Goal: Find specific page/section: Find specific page/section

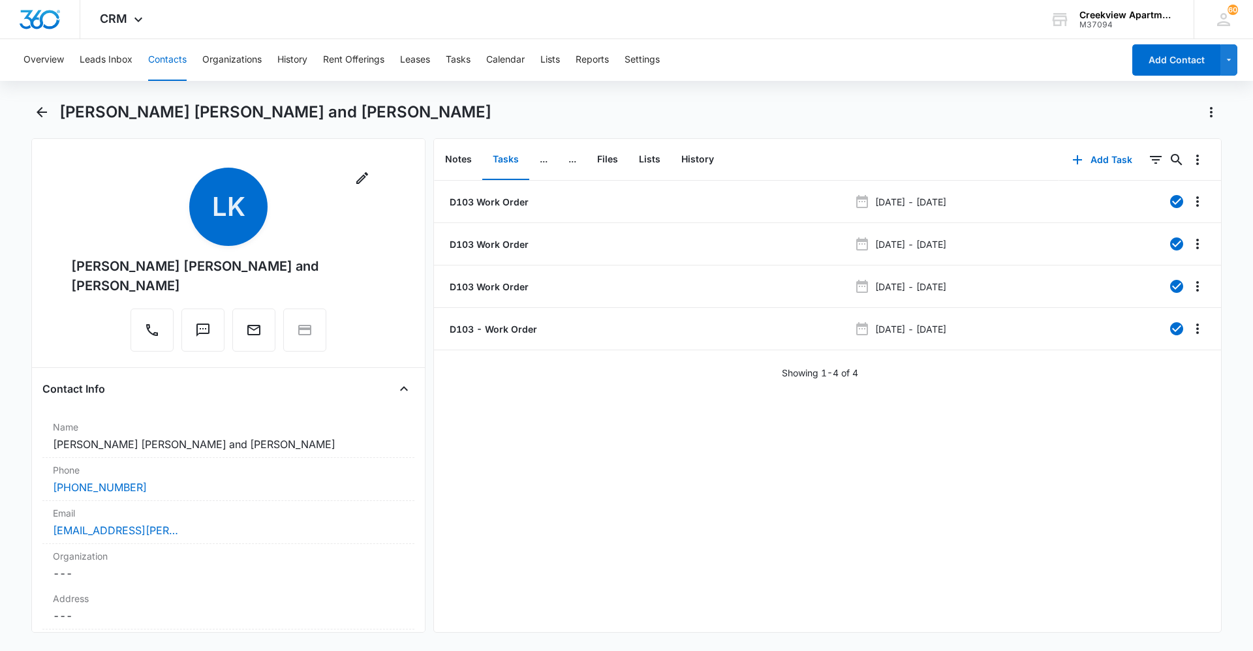
click at [496, 447] on div "D103 Work Order [DATE] - [DATE] D103 Work Order [DATE] - [DATE] D103 Work Order…" at bounding box center [827, 407] width 787 height 452
click at [668, 447] on body "CRM Apps Reputation Websites Forms CRM Email Social Content Ads Intelligence Fi…" at bounding box center [626, 325] width 1253 height 651
click at [487, 447] on div "D103 Work Order [DATE] - [DATE] D103 Work Order [DATE] - [DATE] D103 Work Order…" at bounding box center [827, 407] width 787 height 452
click at [470, 70] on button "Tasks" at bounding box center [458, 60] width 25 height 42
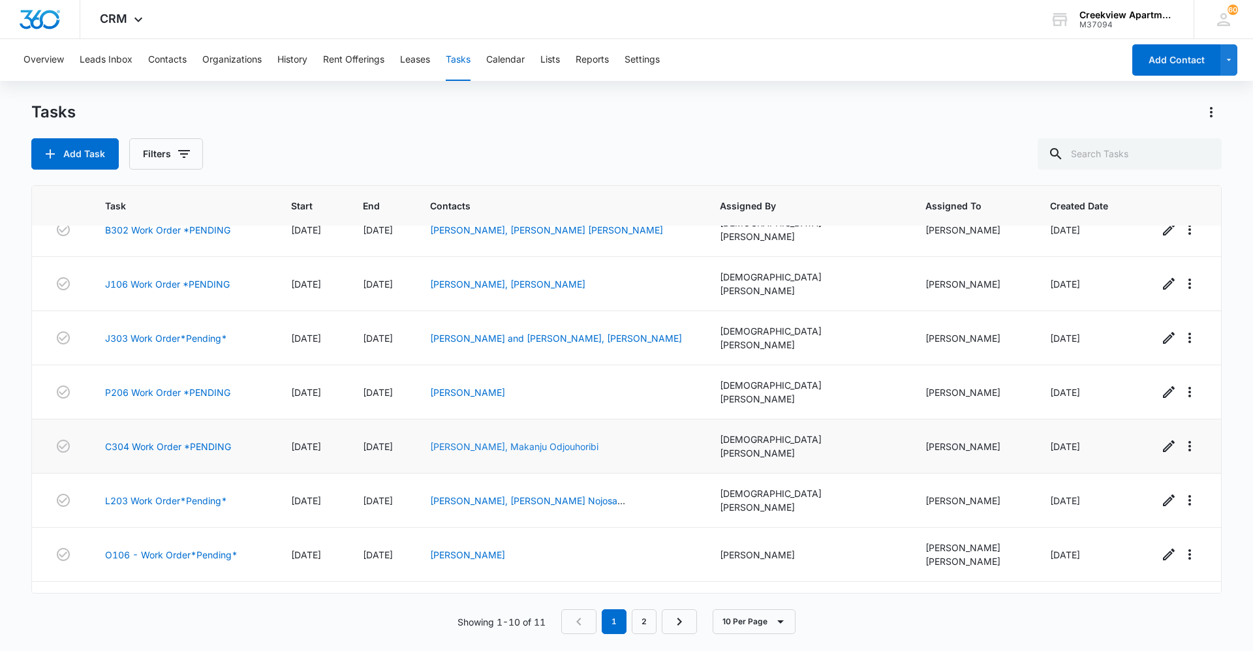
scroll to position [127, 0]
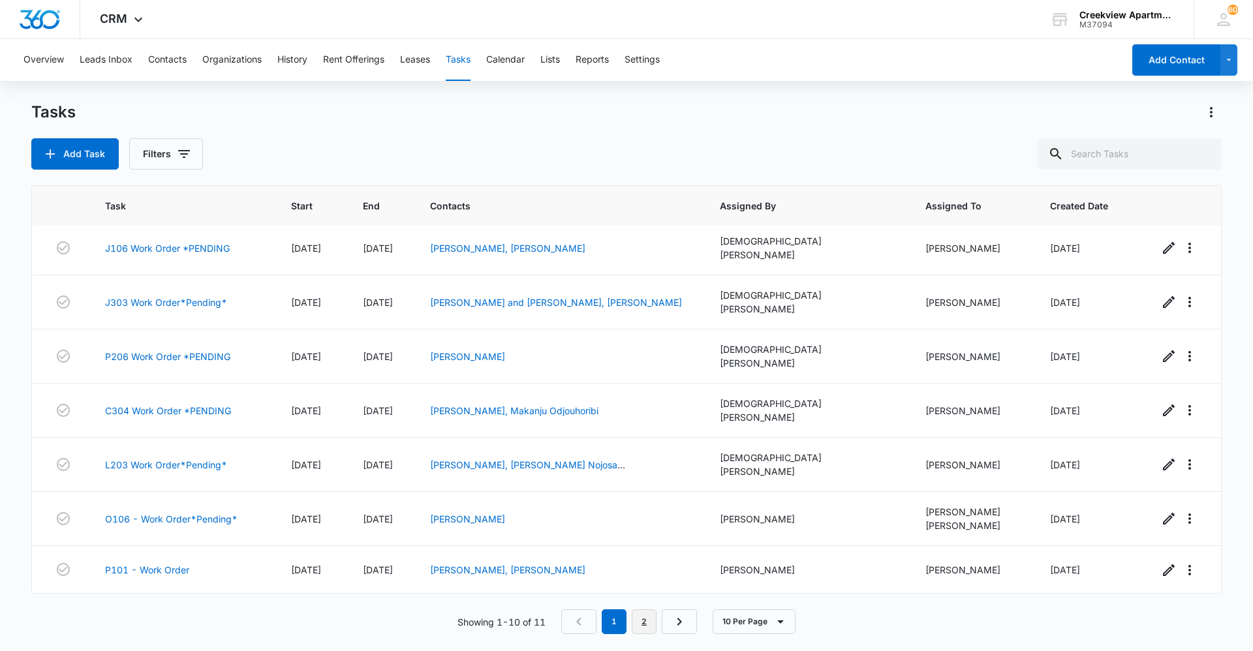
click at [649, 447] on link "2" at bounding box center [644, 621] width 25 height 25
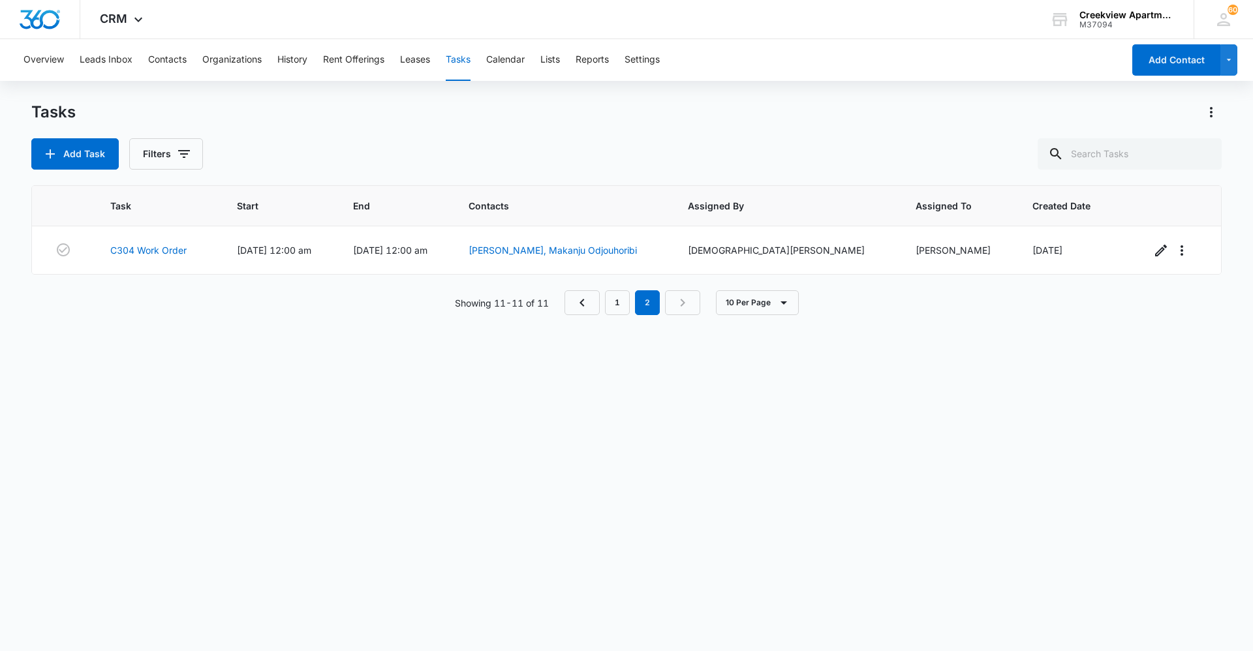
scroll to position [0, 0]
click at [611, 301] on link "1" at bounding box center [617, 302] width 25 height 25
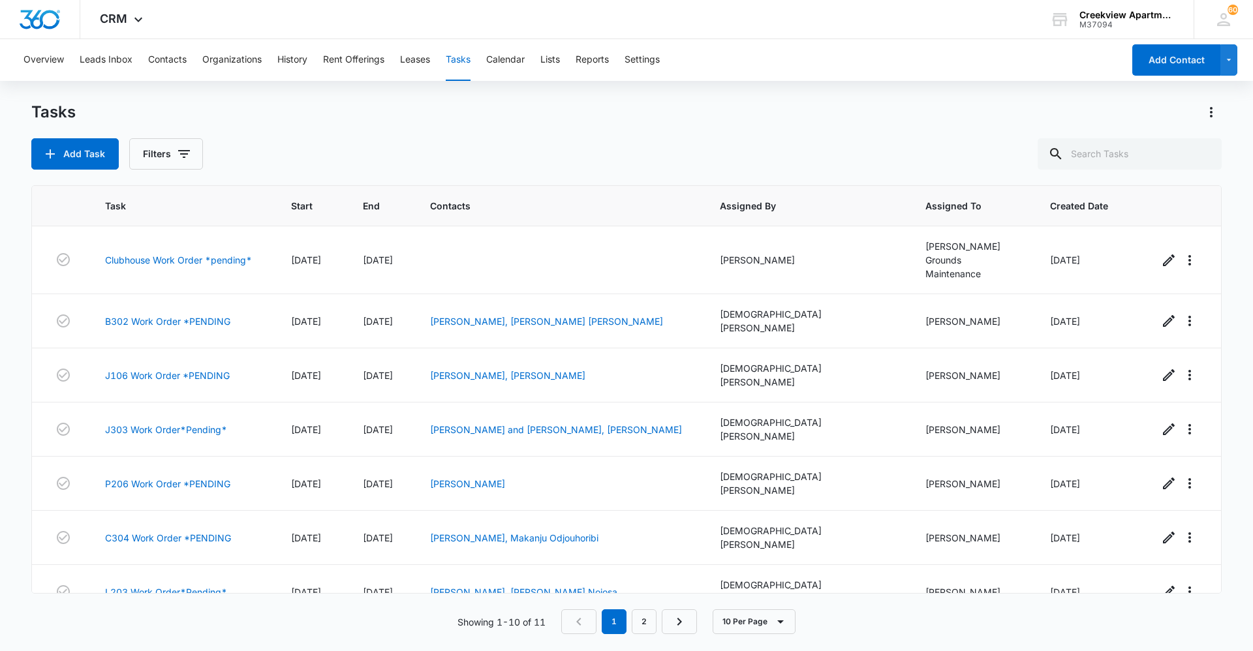
click at [668, 89] on div "Overview Leads Inbox Contacts Organizations History Rent Offerings Leases Tasks…" at bounding box center [626, 344] width 1253 height 611
click at [168, 70] on button "Contacts" at bounding box center [167, 60] width 39 height 42
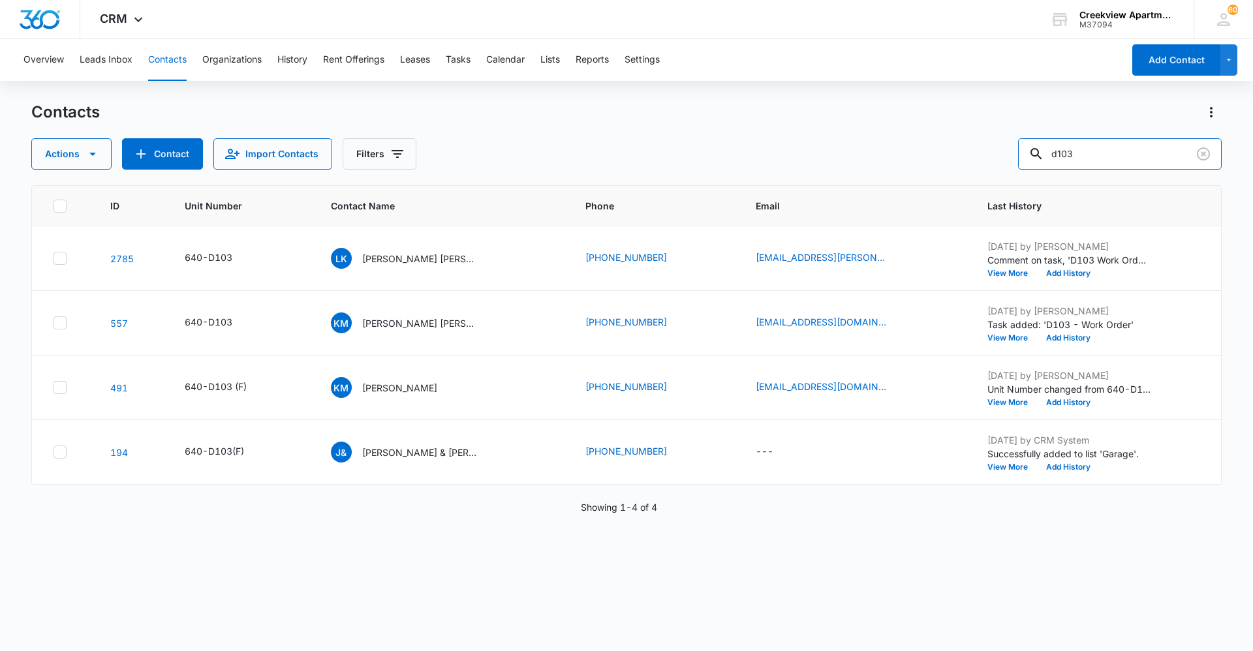
drag, startPoint x: 1105, startPoint y: 157, endPoint x: 974, endPoint y: 166, distance: 131.5
click at [668, 166] on div "Actions Contact Import Contacts Filters d103" at bounding box center [626, 153] width 1190 height 31
type input "j102"
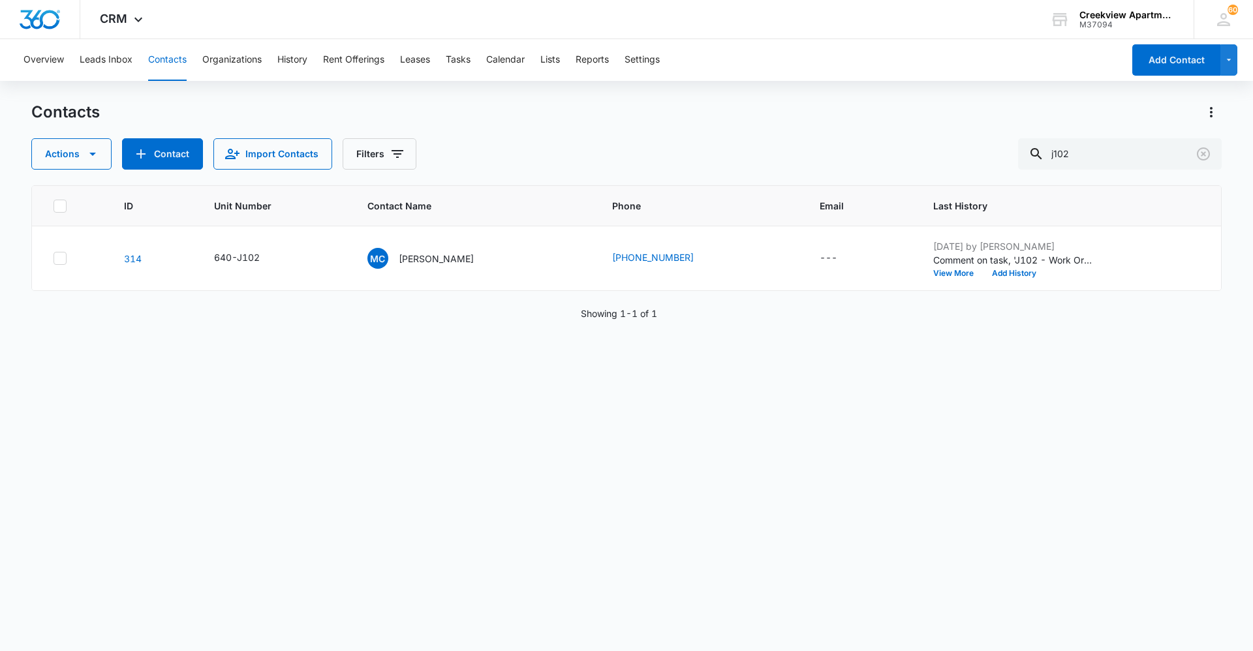
click at [486, 422] on div "ID Unit Number Contact Name Phone Email Last History 314 640-J102 MC [PERSON_NA…" at bounding box center [626, 409] width 1190 height 449
click at [618, 383] on div "ID Unit Number Contact Name Phone Email Last History 314 640-J102 MC [PERSON_NA…" at bounding box center [626, 409] width 1190 height 449
click at [668, 447] on div "ID Unit Number Contact Name Phone Email Last History 314 640-J102 MC [PERSON_NA…" at bounding box center [626, 409] width 1190 height 449
click at [640, 447] on div "ID Unit Number Contact Name Phone Email Last History 314 640-J102 MC [PERSON_NA…" at bounding box center [626, 409] width 1190 height 449
click at [668, 447] on div "ID Unit Number Contact Name Phone Email Last History 314 640-J102 MC [PERSON_NA…" at bounding box center [626, 409] width 1190 height 449
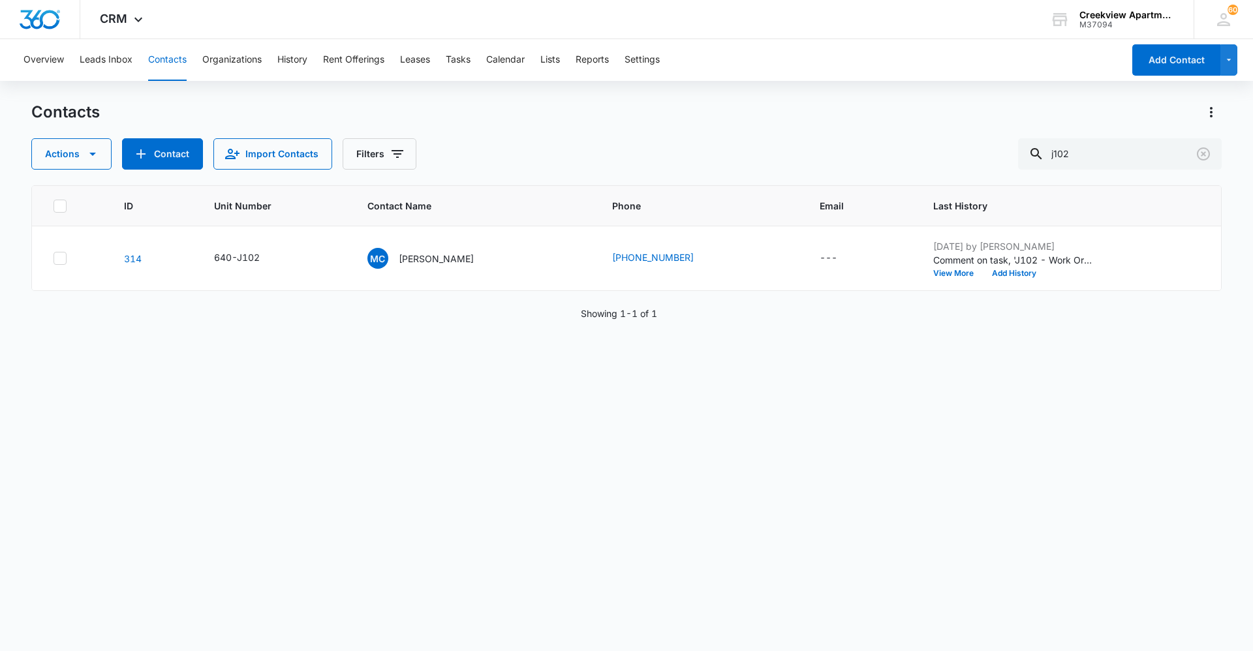
click at [668, 426] on div "ID Unit Number Contact Name Phone Email Last History 314 640-J102 MC [PERSON_NA…" at bounding box center [626, 409] width 1190 height 449
click at [668, 447] on div "ID Unit Number Contact Name Phone Email Last History 314 640-J102 MC [PERSON_NA…" at bounding box center [626, 409] width 1190 height 449
click at [668, 425] on div "ID Unit Number Contact Name Phone Email Last History 314 640-J102 MC [PERSON_NA…" at bounding box center [626, 409] width 1190 height 449
click at [494, 447] on div "ID Unit Number Contact Name Phone Email Last History 314 640-J102 MC [PERSON_NA…" at bounding box center [626, 409] width 1190 height 449
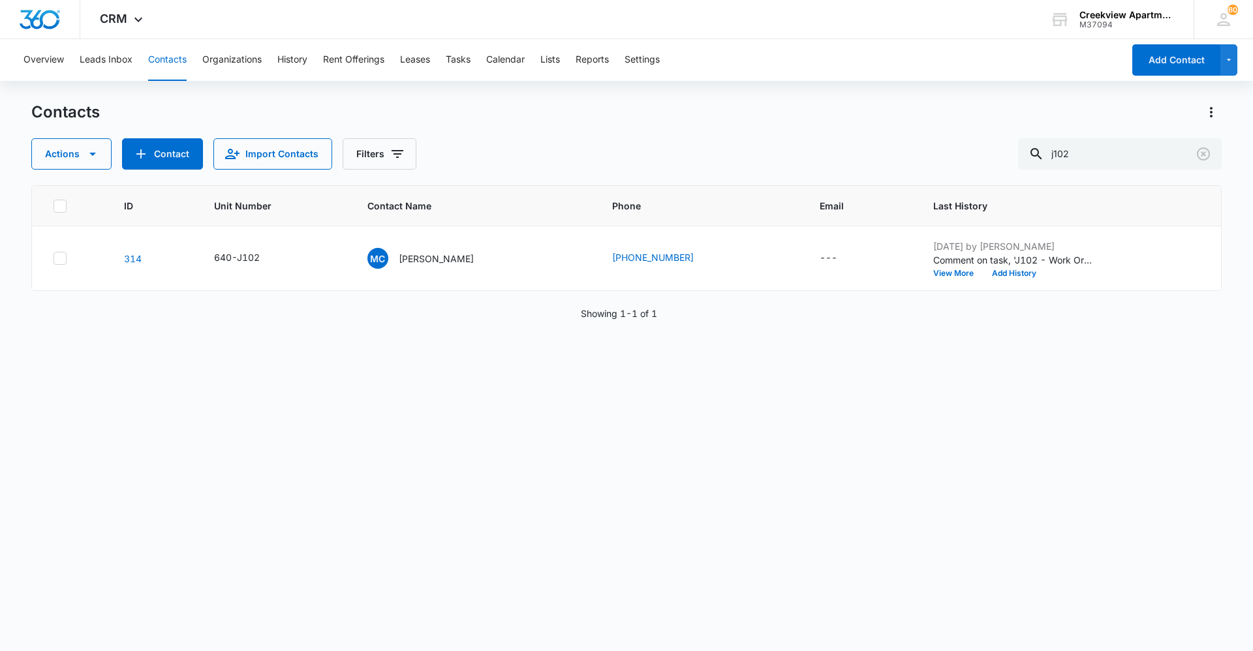
click at [594, 447] on div "ID Unit Number Contact Name Phone Email Last History 314 640-J102 MC [PERSON_NA…" at bounding box center [626, 409] width 1190 height 449
drag, startPoint x: 844, startPoint y: 438, endPoint x: 837, endPoint y: 428, distance: 12.5
click at [668, 435] on div "ID Unit Number Contact Name Phone Email Last History 314 640-J102 MC [PERSON_NA…" at bounding box center [626, 409] width 1190 height 449
click at [531, 447] on div "ID Unit Number Contact Name Phone Email Last History 314 640-J102 MC [PERSON_NA…" at bounding box center [626, 409] width 1190 height 449
click at [668, 447] on div "Contacts Actions Contact Import Contacts Filters j102 ID Unit Number Contact Na…" at bounding box center [626, 376] width 1190 height 548
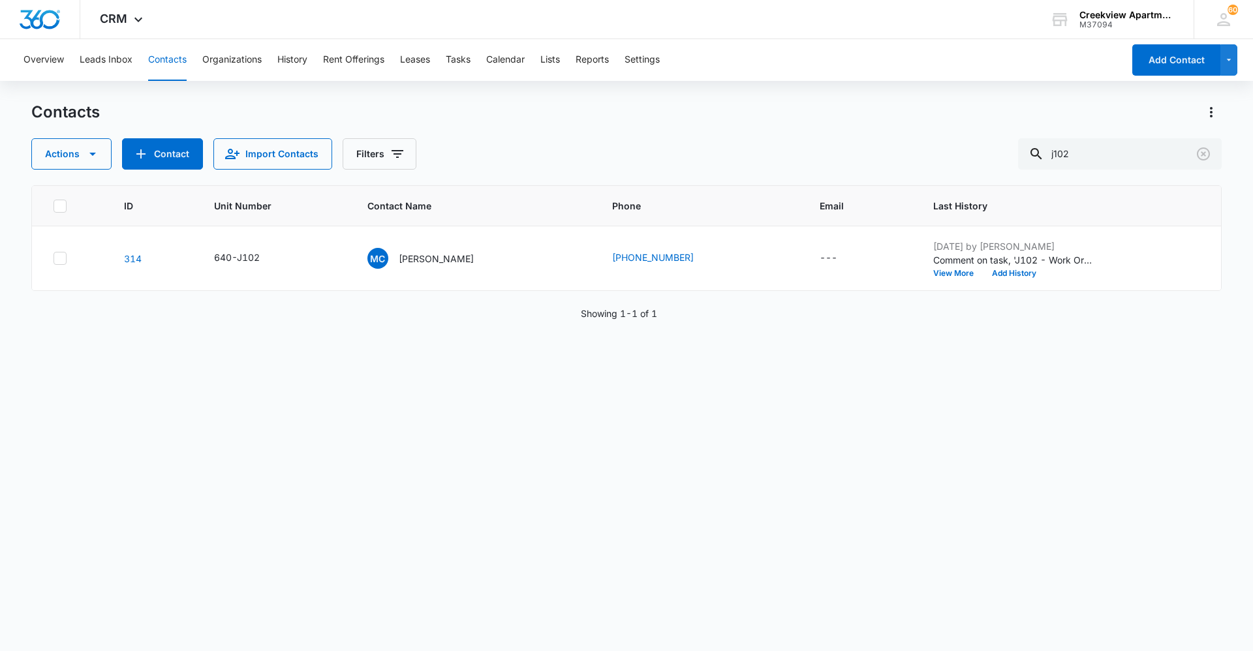
click at [668, 447] on div "ID Unit Number Contact Name Phone Email Last History 314 640-J102 MC [PERSON_NA…" at bounding box center [626, 409] width 1190 height 449
click at [668, 447] on div "Contacts Actions Contact Import Contacts Filters j102 ID Unit Number Contact Na…" at bounding box center [626, 376] width 1190 height 548
click at [668, 395] on div "ID Unit Number Contact Name Phone Email Last History 314 640-J102 MC [PERSON_NA…" at bounding box center [626, 409] width 1190 height 449
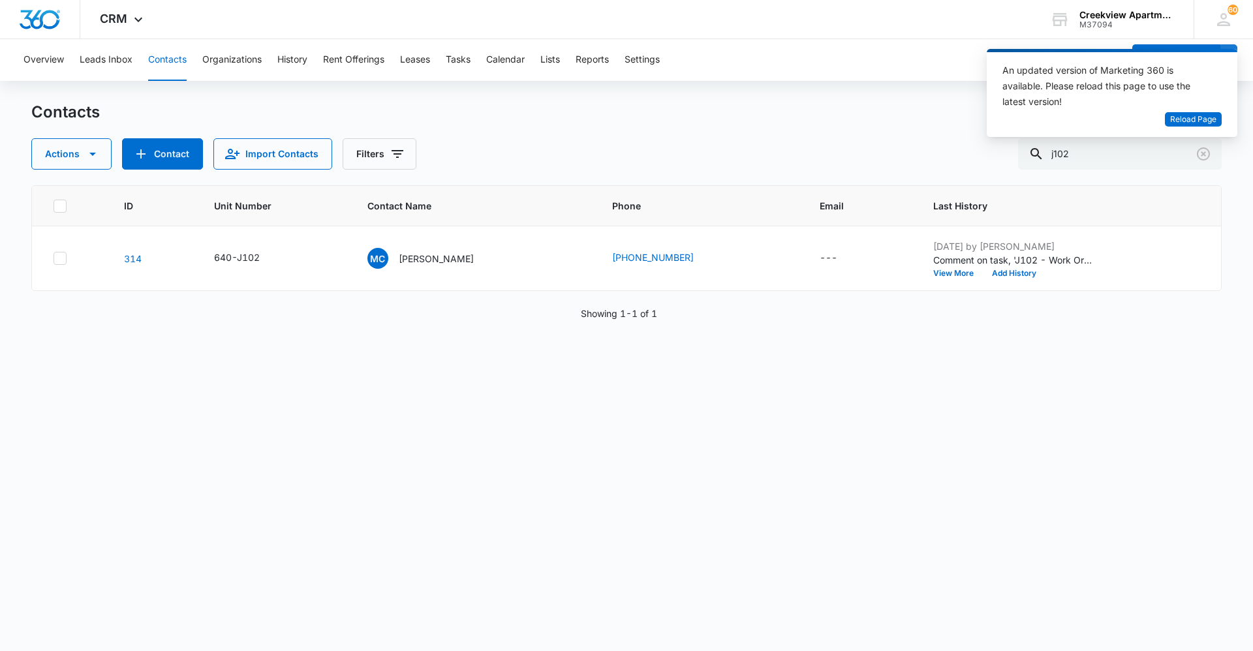
click at [668, 420] on div "ID Unit Number Contact Name Phone Email Last History 314 640-J102 MC [PERSON_NA…" at bounding box center [626, 409] width 1190 height 449
click at [668, 117] on span "Reload Page" at bounding box center [1193, 120] width 46 height 12
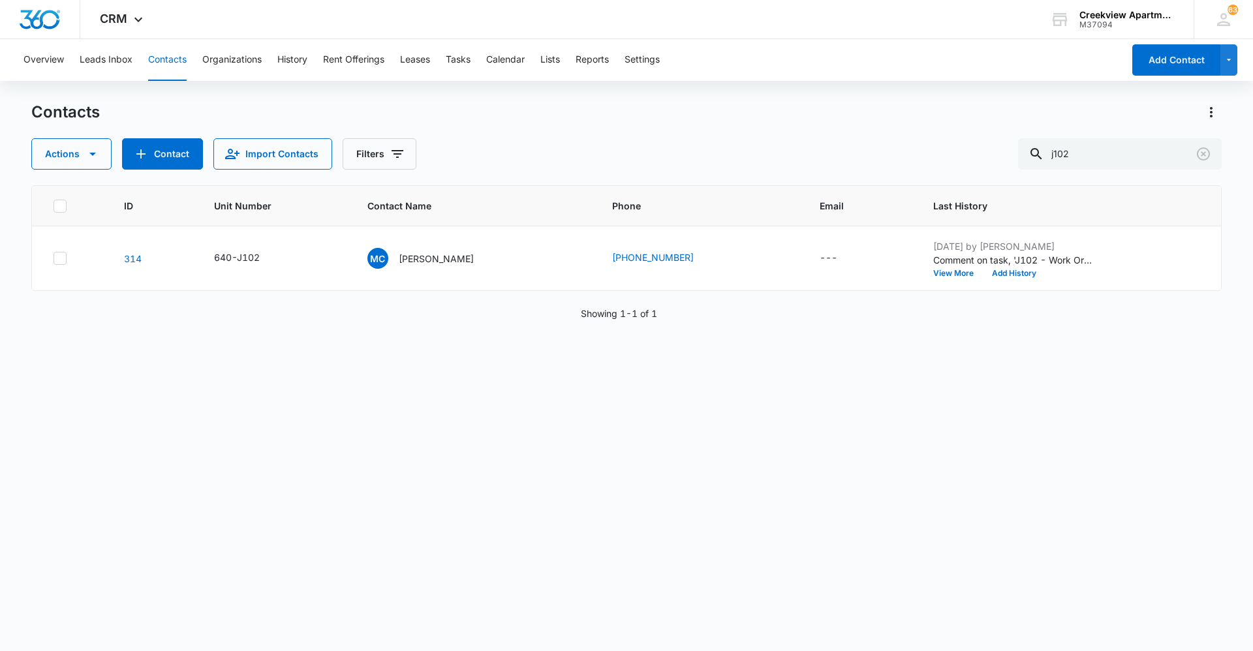
click at [770, 620] on div "ID Unit Number Contact Name Phone Email Last History 314 640-J102 MC [PERSON_NA…" at bounding box center [626, 409] width 1190 height 449
click at [686, 640] on div "Contacts Actions Contact Import Contacts Filters j102 ID Unit Number Contact Na…" at bounding box center [626, 376] width 1190 height 548
click at [891, 581] on div "ID Unit Number Contact Name Phone Email Last History 314 640-J102 MC [PERSON_NA…" at bounding box center [626, 409] width 1190 height 449
click at [730, 596] on div "ID Unit Number Contact Name Phone Email Last History 314 640-J102 MC [PERSON_NA…" at bounding box center [626, 409] width 1190 height 449
click at [961, 609] on div "ID Unit Number Contact Name Phone Email Last History 314 640-J102 MC [PERSON_NA…" at bounding box center [626, 409] width 1190 height 449
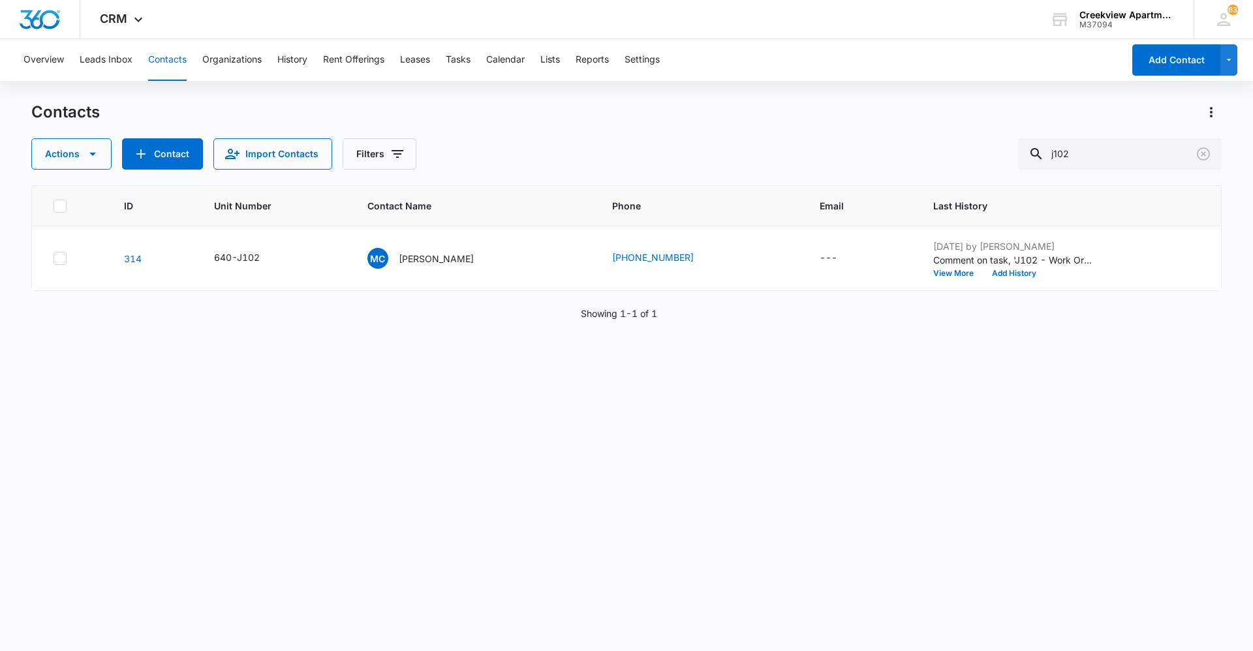
click at [723, 596] on div "ID Unit Number Contact Name Phone Email Last History 314 640-J102 MC [PERSON_NA…" at bounding box center [626, 409] width 1190 height 449
click at [241, 393] on div "ID Unit Number Contact Name Phone Email Last History 314 640-J102 MC [PERSON_NA…" at bounding box center [626, 409] width 1190 height 449
click at [667, 401] on div "ID Unit Number Contact Name Phone Email Last History 314 640-J102 MC [PERSON_NA…" at bounding box center [626, 409] width 1190 height 449
click at [944, 581] on div "ID Unit Number Contact Name Phone Email Last History 314 640-J102 MC [PERSON_NA…" at bounding box center [626, 409] width 1190 height 449
click at [602, 575] on div "ID Unit Number Contact Name Phone Email Last History 314 640-J102 MC [PERSON_NA…" at bounding box center [626, 409] width 1190 height 449
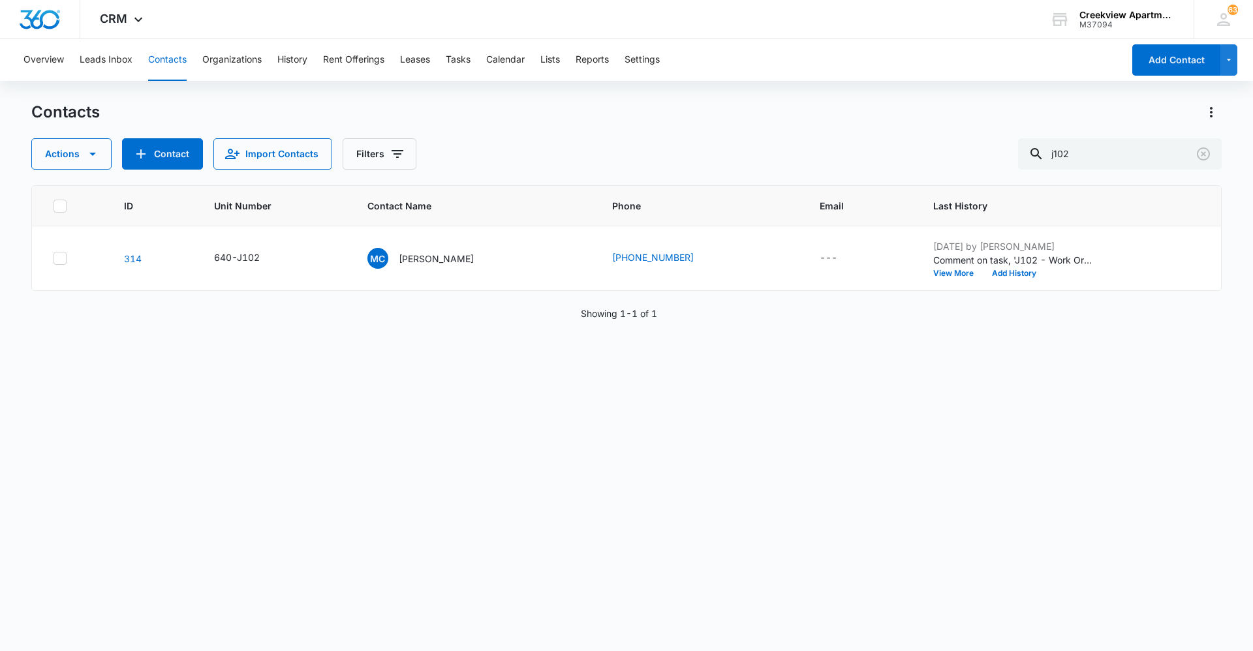
click at [748, 419] on div "ID Unit Number Contact Name Phone Email Last History 314 640-J102 MC [PERSON_NA…" at bounding box center [626, 409] width 1190 height 449
click at [782, 497] on div "ID Unit Number Contact Name Phone Email Last History 314 640-J102 MC [PERSON_NA…" at bounding box center [626, 409] width 1190 height 449
click at [645, 438] on div "ID Unit Number Contact Name Phone Email Last History 314 640-J102 MC [PERSON_NA…" at bounding box center [626, 409] width 1190 height 449
click at [751, 613] on div "ID Unit Number Contact Name Phone Email Last History 314 640-J102 MC [PERSON_NA…" at bounding box center [626, 409] width 1190 height 449
click at [766, 401] on div "ID Unit Number Contact Name Phone Email Last History 314 640-J102 MC [PERSON_NA…" at bounding box center [626, 409] width 1190 height 449
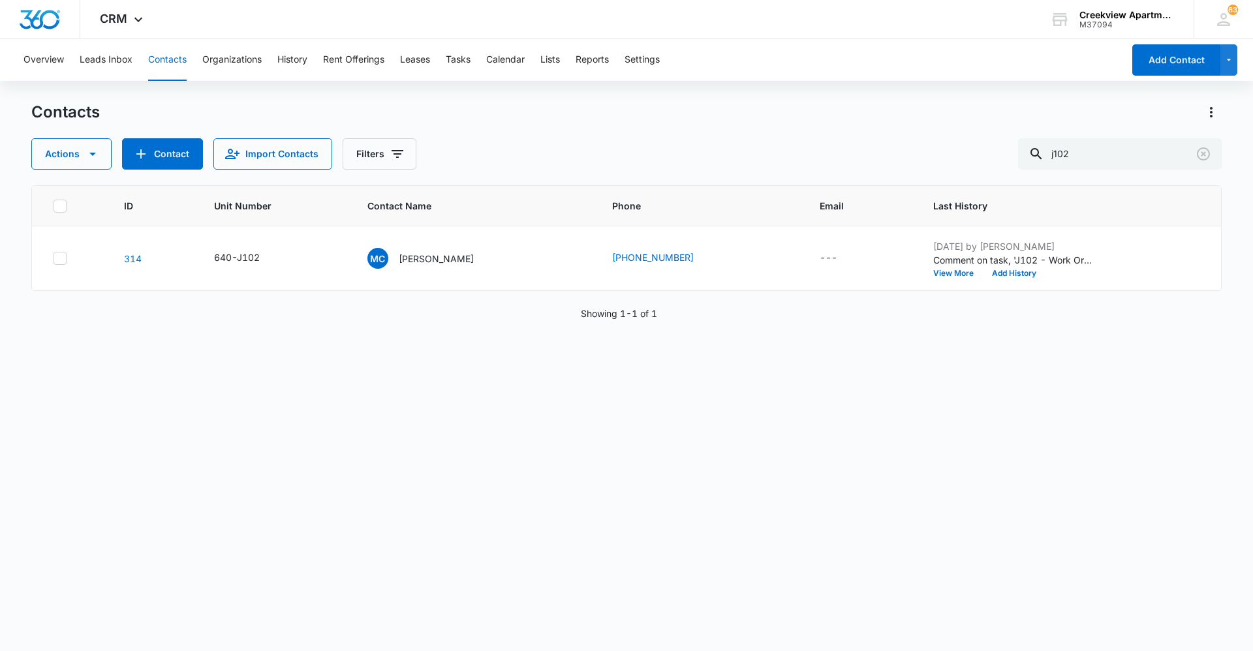
drag, startPoint x: 769, startPoint y: 634, endPoint x: 750, endPoint y: 634, distance: 18.3
click at [767, 634] on div "Contacts Actions Contact Import Contacts Filters j102 ID Unit Number Contact Na…" at bounding box center [626, 376] width 1190 height 548
click at [745, 430] on div "ID Unit Number Contact Name Phone Email Last History 314 640-J102 MC [PERSON_NA…" at bounding box center [626, 409] width 1190 height 449
drag, startPoint x: 622, startPoint y: 473, endPoint x: 614, endPoint y: 479, distance: 9.8
click at [622, 473] on div "ID Unit Number Contact Name Phone Email Last History 314 640-J102 MC [PERSON_NA…" at bounding box center [626, 409] width 1190 height 449
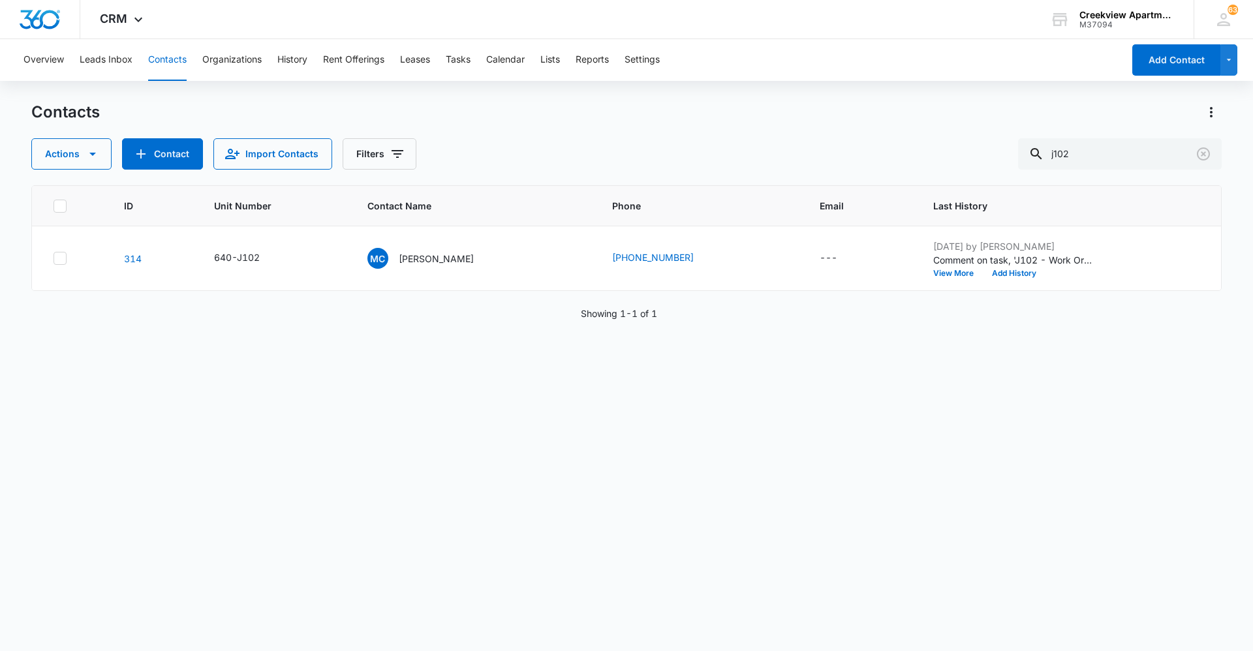
click at [702, 612] on div "ID Unit Number Contact Name Phone Email Last History 314 640-J102 MC [PERSON_NA…" at bounding box center [626, 409] width 1190 height 449
click at [1124, 534] on div "ID Unit Number Contact Name Phone Email Last History 314 640-J102 MC [PERSON_NA…" at bounding box center [626, 409] width 1190 height 449
click at [568, 574] on div "ID Unit Number Contact Name Phone Email Last History 314 640-J102 MC [PERSON_NA…" at bounding box center [626, 409] width 1190 height 449
click at [918, 459] on div "ID Unit Number Contact Name Phone Email Last History 314 640-J102 MC [PERSON_NA…" at bounding box center [626, 409] width 1190 height 449
